Goal: Task Accomplishment & Management: Manage account settings

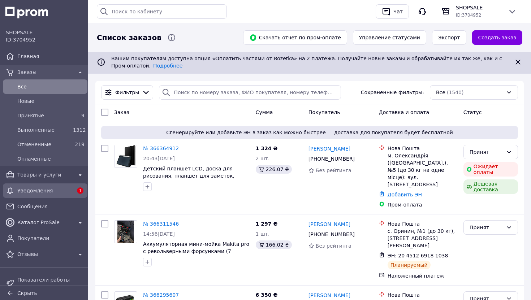
click at [33, 195] on div "Уведомления" at bounding box center [45, 191] width 58 height 10
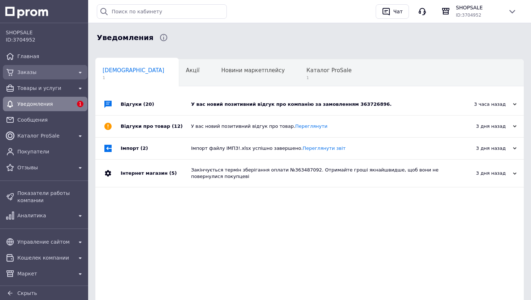
click at [36, 72] on span "Заказы" at bounding box center [45, 72] width 56 height 7
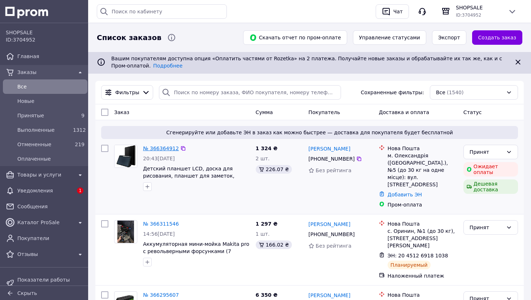
click at [164, 147] on link "№ 366364912" at bounding box center [161, 148] width 36 height 6
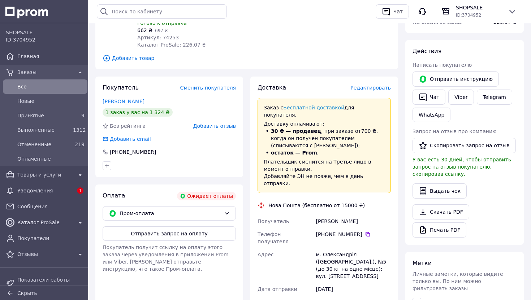
scroll to position [145, 0]
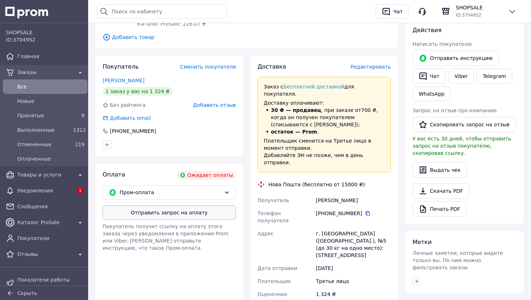
click at [176, 214] on button "Отправить запрос на оплату" at bounding box center [169, 212] width 133 height 14
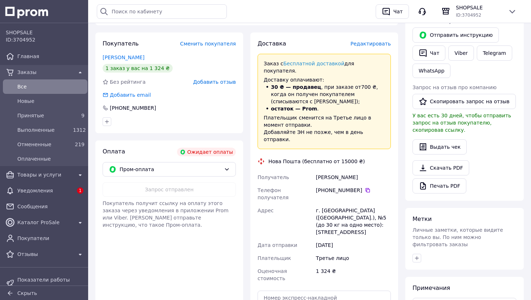
scroll to position [175, 0]
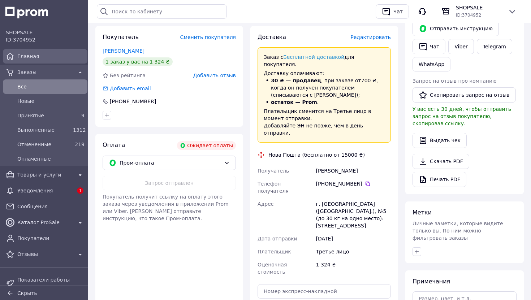
click at [36, 53] on span "Главная" at bounding box center [50, 56] width 67 height 7
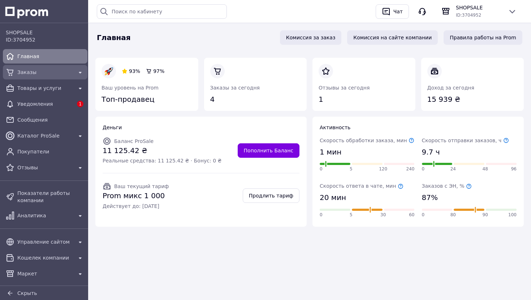
click at [42, 74] on span "Заказы" at bounding box center [45, 72] width 56 height 7
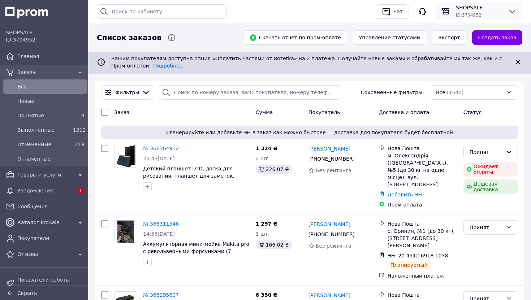
click at [511, 10] on icon at bounding box center [511, 11] width 9 height 9
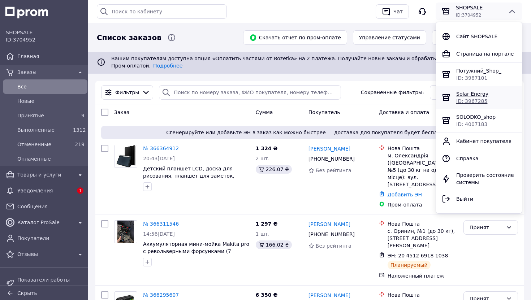
click at [477, 100] on span "ID: 3967285" at bounding box center [471, 101] width 31 height 6
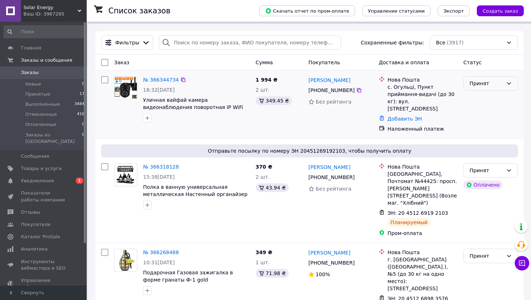
scroll to position [6, 0]
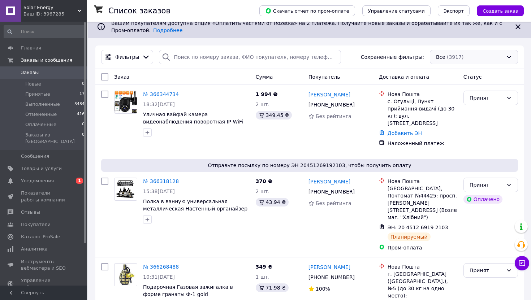
click at [494, 58] on div "Все (3917)" at bounding box center [473, 57] width 88 height 14
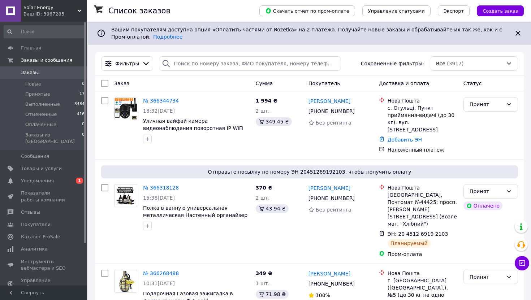
click at [73, 6] on span "Solar Energy" at bounding box center [50, 7] width 54 height 6
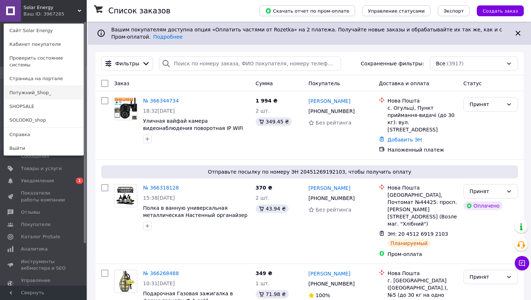
click at [47, 92] on link "Потужний_Shop_" at bounding box center [43, 93] width 79 height 14
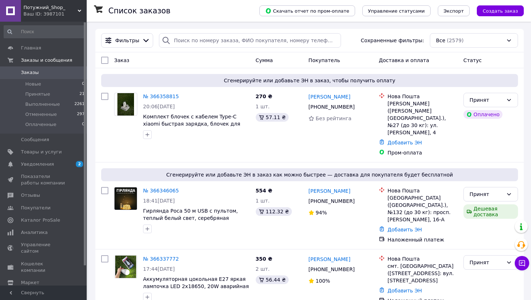
click at [75, 21] on div "Потужний_Shop_ Ваш ID: 3987101" at bounding box center [54, 11] width 66 height 22
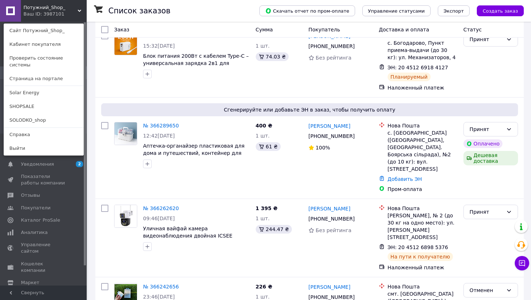
scroll to position [286, 0]
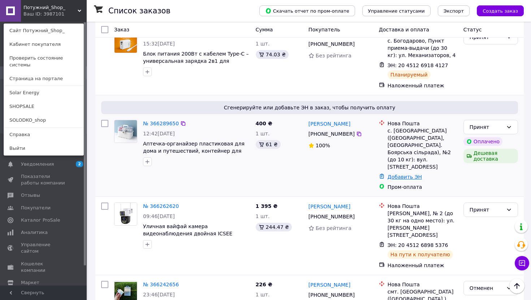
click at [399, 174] on link "Добавить ЭН" at bounding box center [404, 177] width 34 height 6
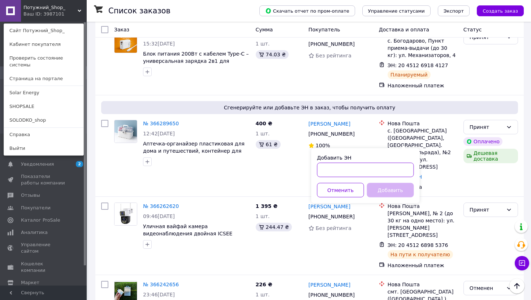
click at [365, 169] on input "Добавить ЭН" at bounding box center [365, 170] width 97 height 14
paste input "20451269040569"
type input "20451269040569"
click at [385, 191] on button "Добавить" at bounding box center [390, 190] width 47 height 14
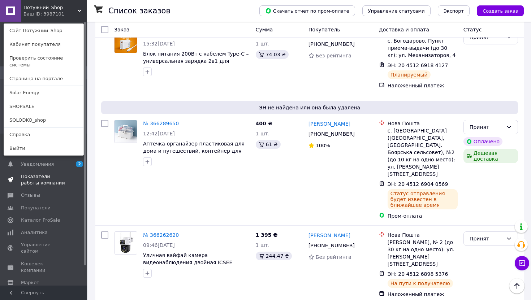
click at [54, 176] on span "Показатели работы компании" at bounding box center [44, 179] width 46 height 13
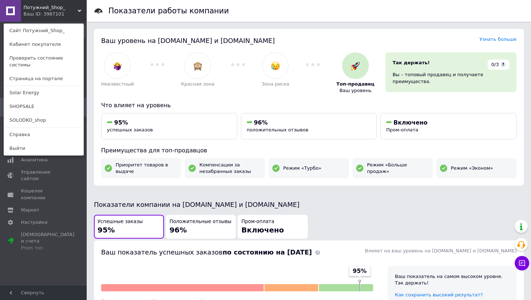
click at [80, 11] on use at bounding box center [80, 11] width 4 height 2
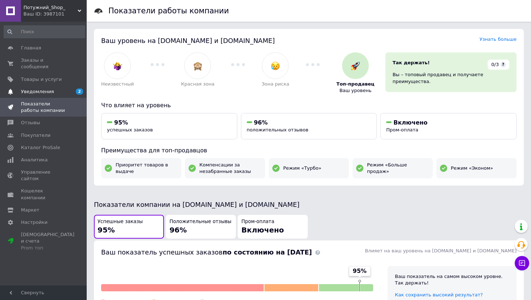
click at [47, 91] on span "Уведомления" at bounding box center [37, 91] width 33 height 6
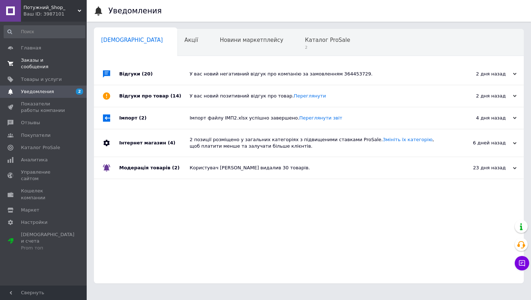
click at [49, 61] on span "Заказы и сообщения" at bounding box center [44, 63] width 46 height 13
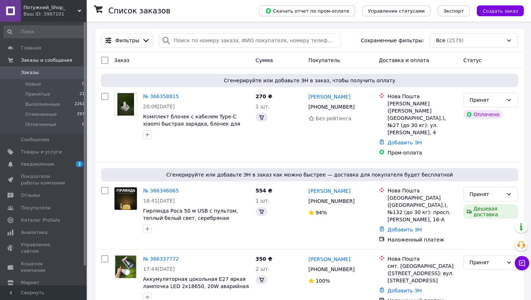
click at [82, 10] on div "Потужний_Shop_ Ваш ID: 3987101" at bounding box center [54, 11] width 66 height 22
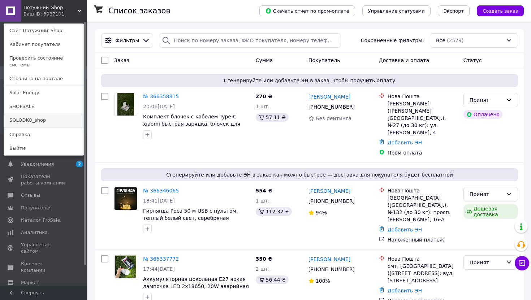
click at [44, 113] on link "SOLODKO_shop" at bounding box center [43, 120] width 79 height 14
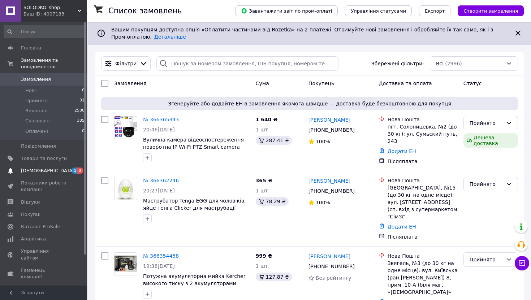
click at [39, 172] on span "[DEMOGRAPHIC_DATA]" at bounding box center [47, 170] width 53 height 6
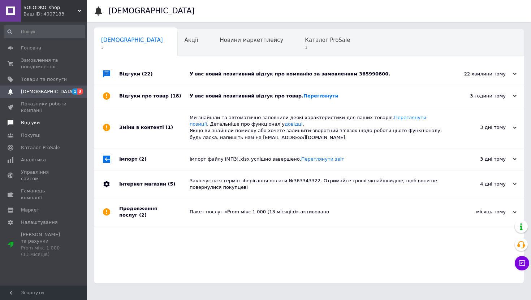
click at [25, 122] on span "Відгуки" at bounding box center [30, 122] width 19 height 6
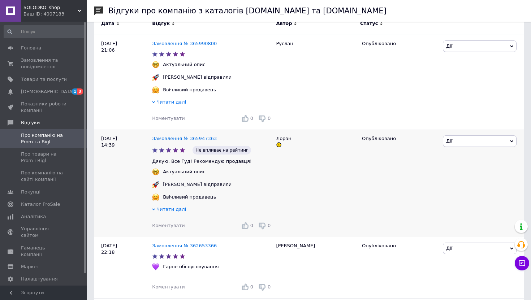
scroll to position [122, 0]
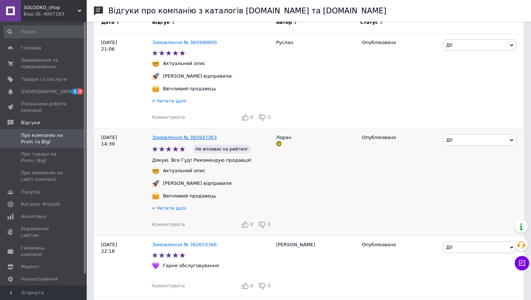
click at [193, 139] on link "Замовлення № 365947363" at bounding box center [184, 137] width 65 height 5
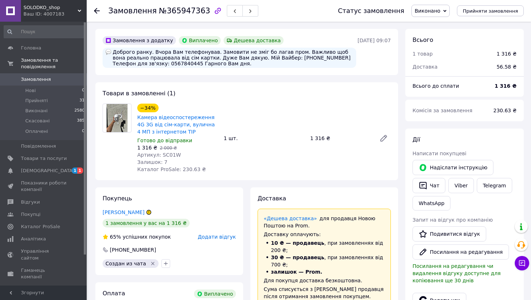
scroll to position [40, 0]
